Goal: Information Seeking & Learning: Find specific fact

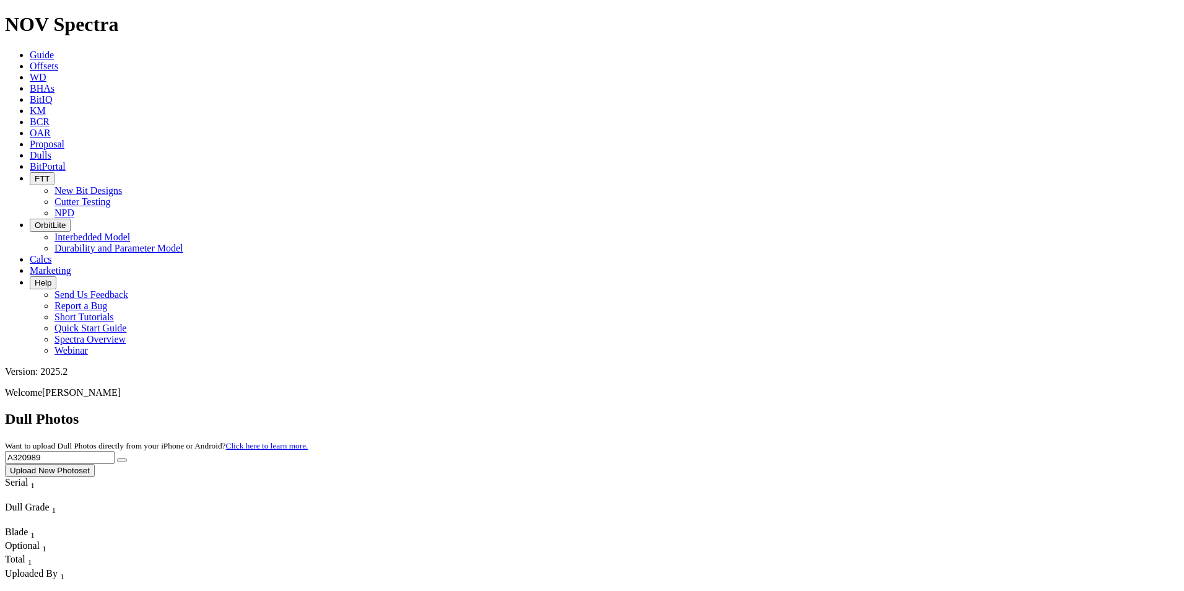
click at [115, 451] on input "A320989" at bounding box center [60, 457] width 110 height 13
type input "A320177"
click at [117, 458] on button "submit" at bounding box center [122, 460] width 10 height 4
